Goal: Navigation & Orientation: Find specific page/section

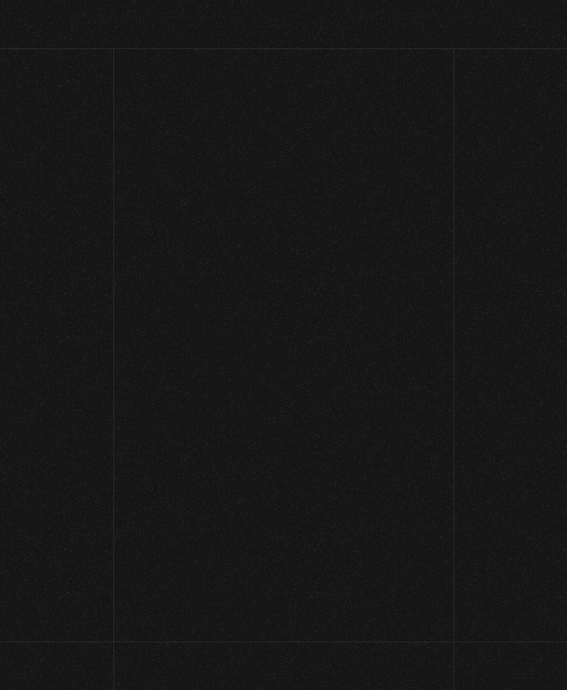
scroll to position [64, 0]
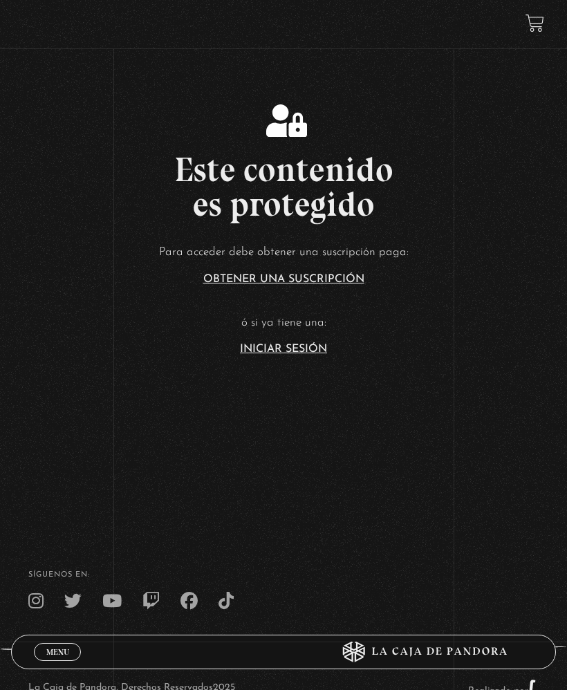
click at [299, 354] on link "Iniciar Sesión" at bounding box center [283, 348] width 87 height 11
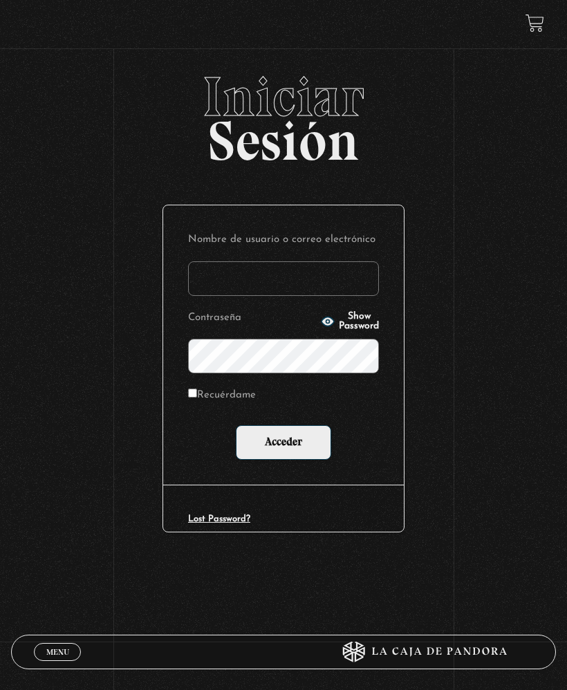
click at [327, 283] on input "Nombre de usuario o correo electrónico" at bounding box center [283, 278] width 191 height 35
type input "sandyrojas03@live.com"
click at [522, 348] on div "Iniciar Sesión Nombre de usuario o correo electrónico sandyrojas03@live.com Con…" at bounding box center [283, 331] width 567 height 525
click at [305, 459] on input "Acceder" at bounding box center [283, 442] width 95 height 35
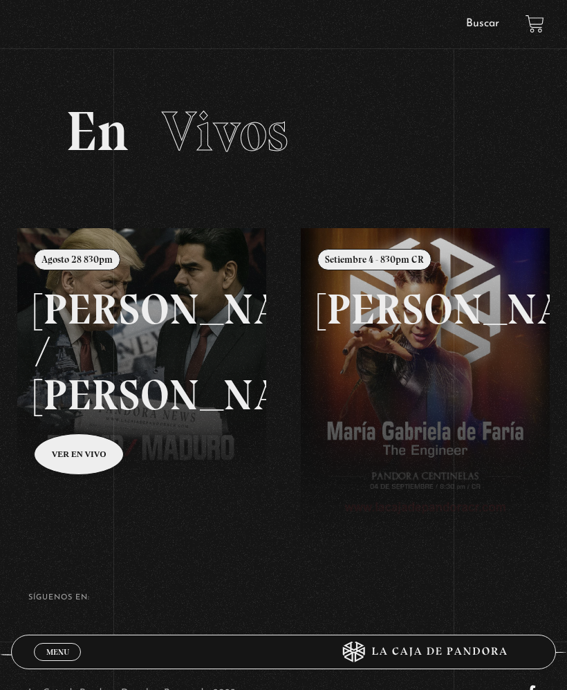
click at [58, 659] on span "Cerrar" at bounding box center [57, 664] width 32 height 10
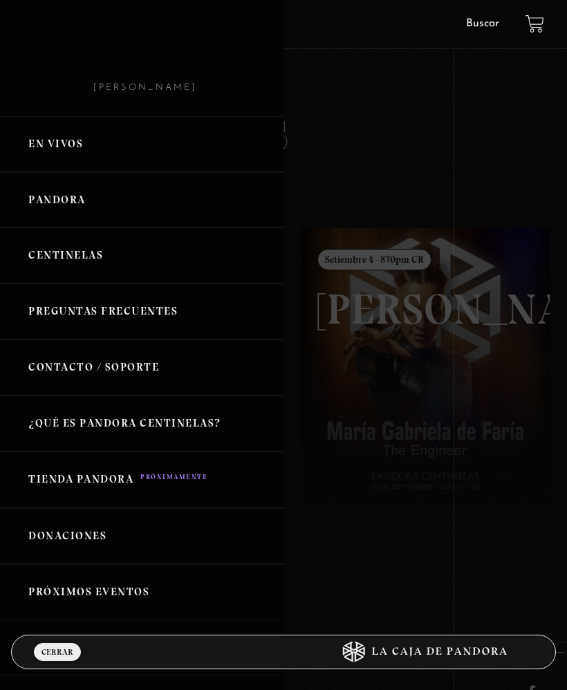
click at [177, 259] on link "Centinelas" at bounding box center [141, 255] width 283 height 56
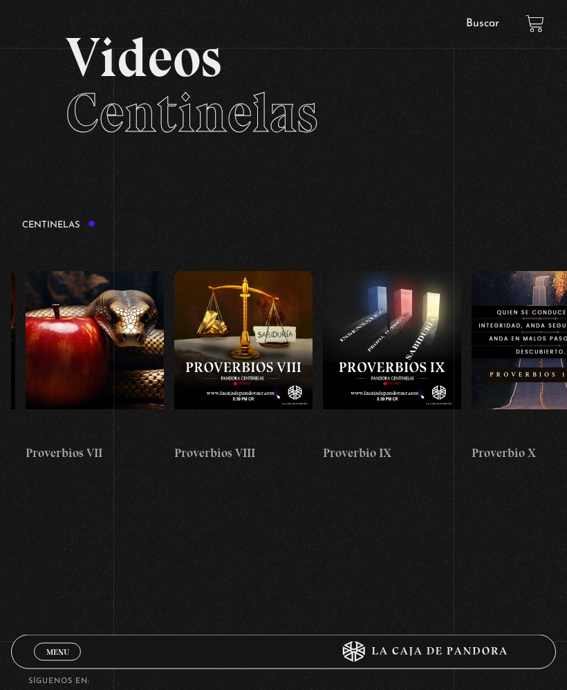
scroll to position [0, 1331]
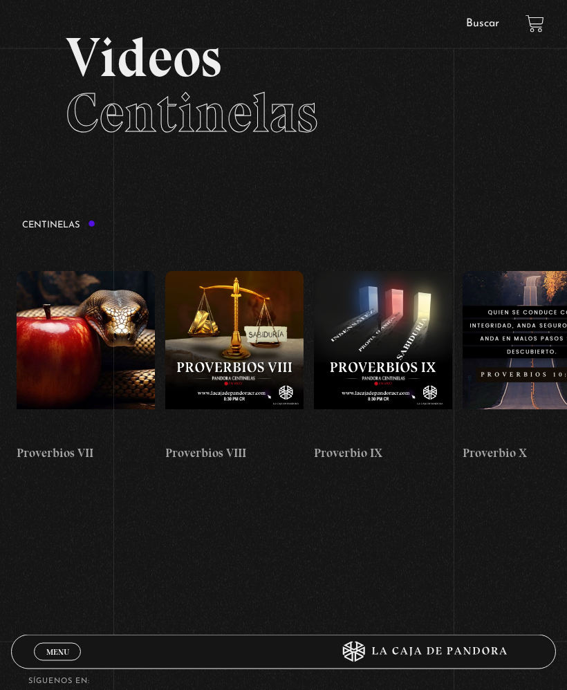
click at [241, 366] on figure at bounding box center [234, 355] width 138 height 166
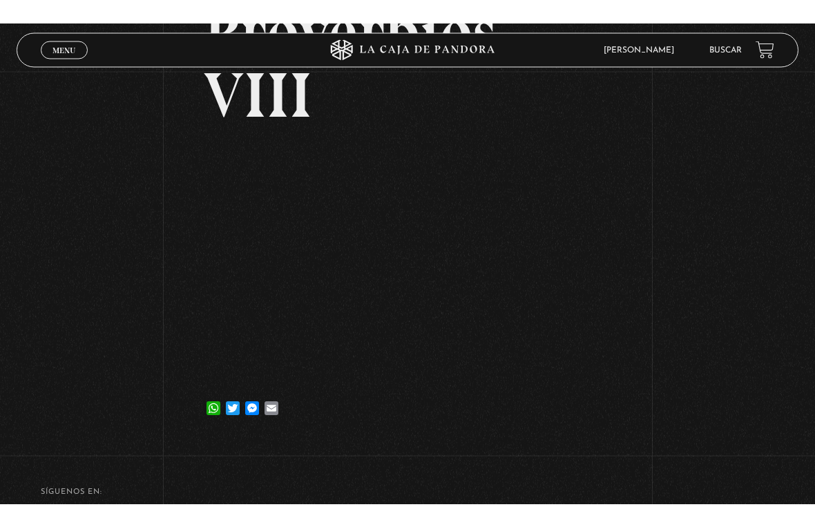
scroll to position [17, 0]
